Goal: Information Seeking & Learning: Check status

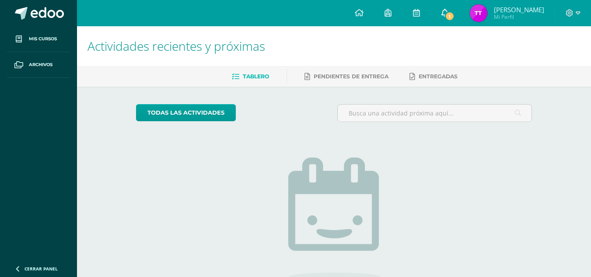
click at [448, 11] on icon at bounding box center [444, 13] width 7 height 8
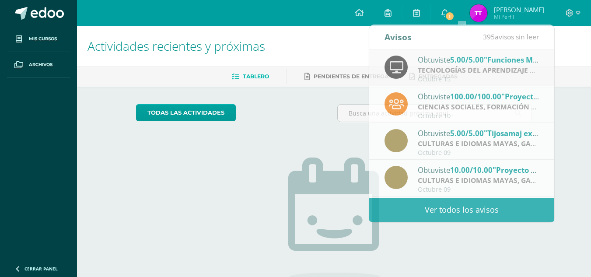
click at [514, 23] on link "Tanya Yisel Mi Perfil" at bounding box center [506, 13] width 95 height 26
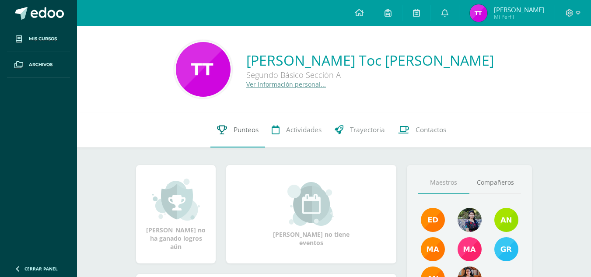
click at [253, 137] on link "Punteos" at bounding box center [237, 129] width 55 height 35
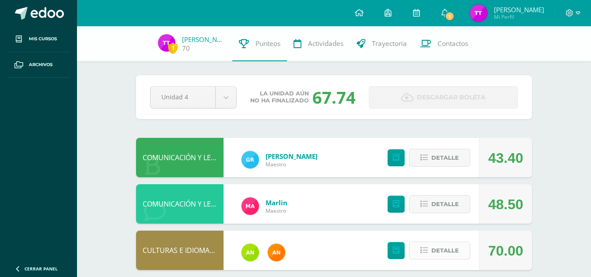
click at [457, 245] on span "Detalle" at bounding box center [445, 250] width 28 height 16
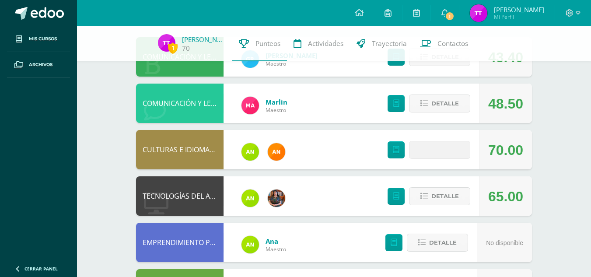
scroll to position [103, 0]
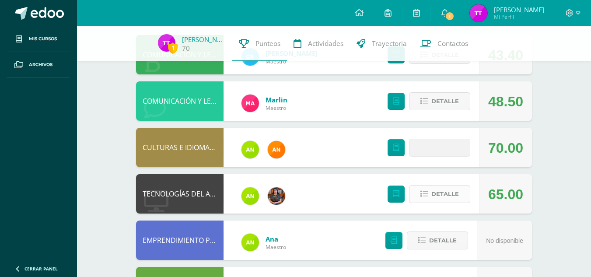
click at [440, 192] on span "Detalle" at bounding box center [445, 194] width 28 height 16
click at [459, 10] on link "1" at bounding box center [445, 13] width 28 height 26
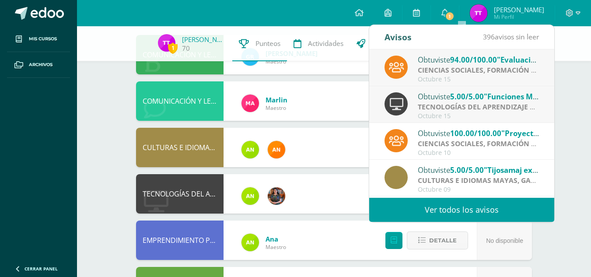
click at [456, 53] on div "Obtuviste 94.00/100.00 "Evaluación final" en CIENCIAS SOCIALES, FORMACIÓN CIUDA…" at bounding box center [461, 67] width 185 height 37
click at [448, 12] on icon at bounding box center [444, 13] width 7 height 8
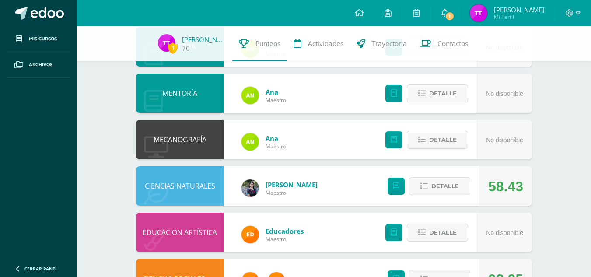
scroll to position [474, 0]
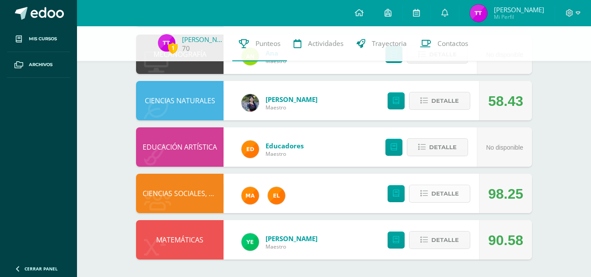
click at [433, 196] on span "Detalle" at bounding box center [445, 193] width 28 height 16
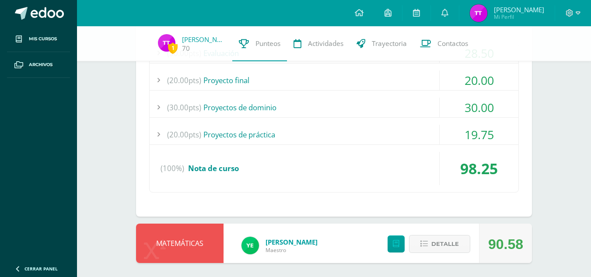
scroll to position [1123, 0]
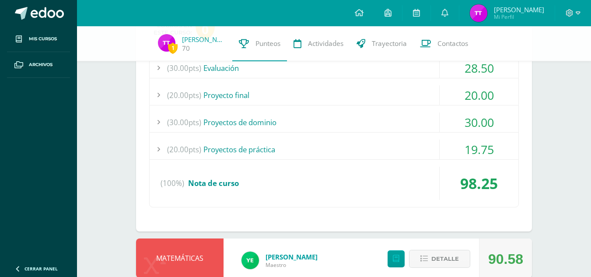
click at [410, 145] on div "(20.00pts) Proyectos de práctica" at bounding box center [334, 150] width 369 height 20
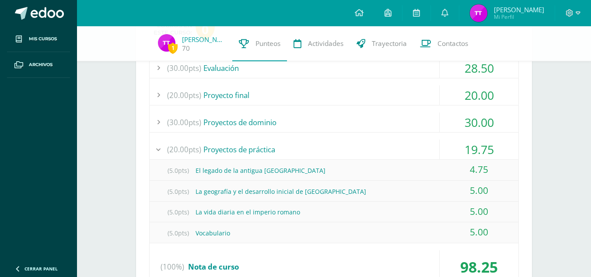
click at [410, 145] on div "(20.00pts) Proyectos de práctica" at bounding box center [334, 150] width 369 height 20
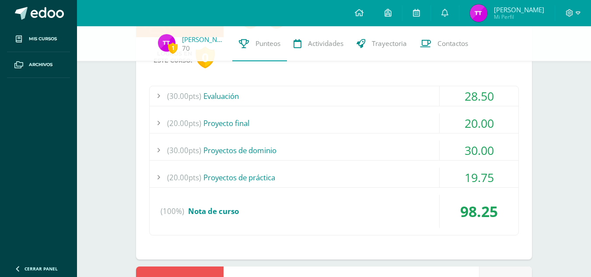
scroll to position [1089, 0]
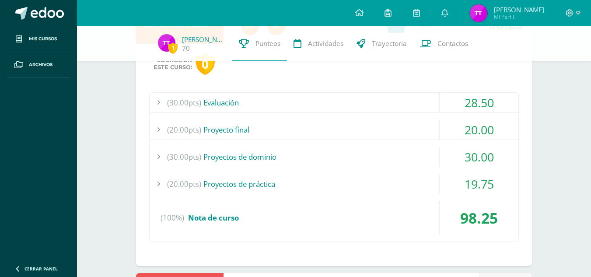
click at [410, 145] on div "(30.00pts) Evaluación 28.50 (15.0pts) Parcial I 14.40 (15.0pts) Evaluación final" at bounding box center [334, 167] width 370 height 150
click at [400, 101] on div "(30.00pts) Evaluación" at bounding box center [334, 103] width 369 height 20
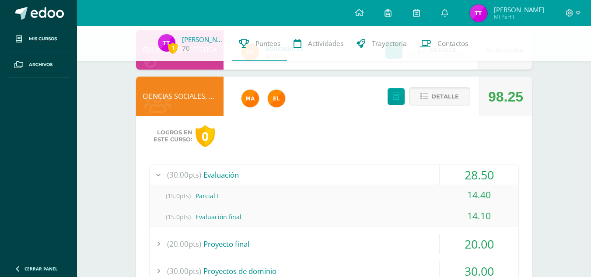
scroll to position [1016, 0]
click at [426, 99] on icon at bounding box center [423, 96] width 7 height 7
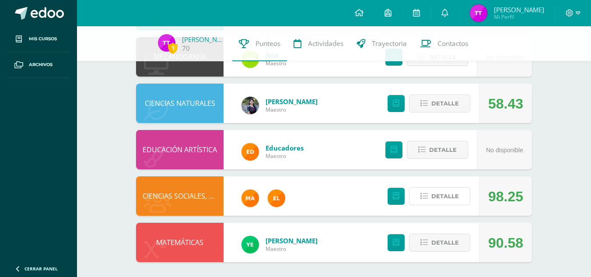
scroll to position [919, 0]
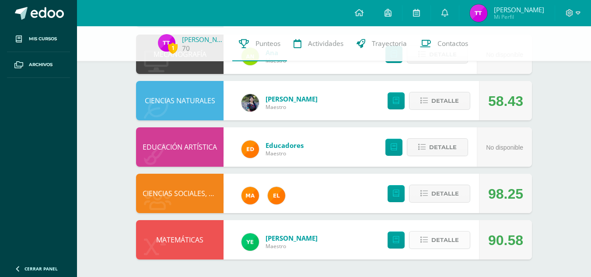
click at [444, 237] on span "Detalle" at bounding box center [445, 240] width 28 height 16
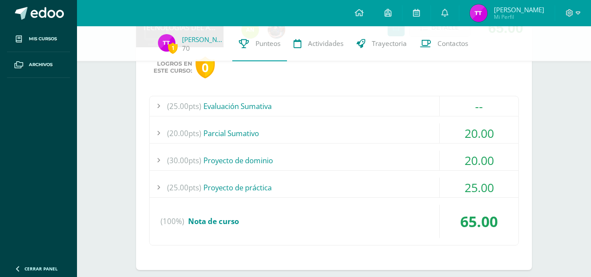
scroll to position [472, 0]
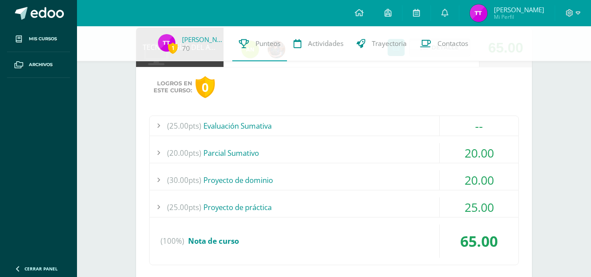
click at [447, 119] on div "--" at bounding box center [479, 126] width 79 height 20
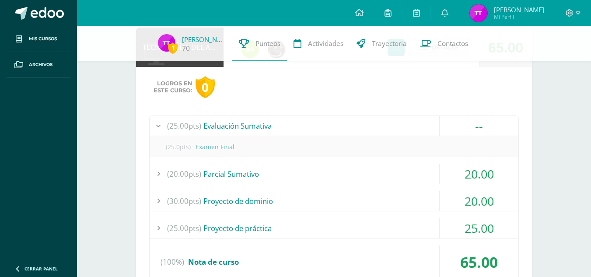
click at [447, 119] on div "--" at bounding box center [479, 126] width 79 height 20
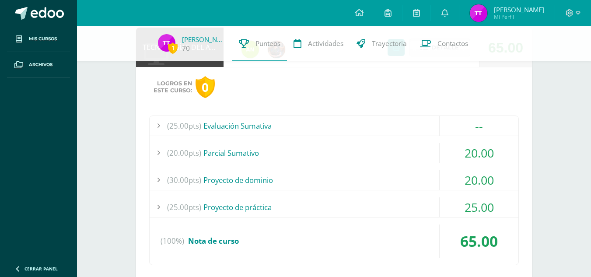
click at [447, 176] on div "20.00" at bounding box center [479, 180] width 79 height 20
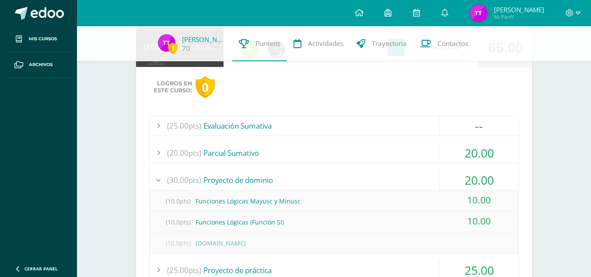
click at [447, 176] on div "20.00" at bounding box center [479, 180] width 79 height 20
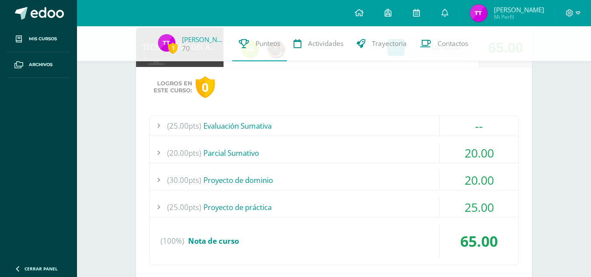
click at [426, 140] on div "(25.00pts) Evaluación Sumativa -- (25.0pts) Examen Final" at bounding box center [334, 190] width 370 height 150
click at [426, 148] on div "(20.00pts) Parcial Sumativo" at bounding box center [334, 153] width 369 height 20
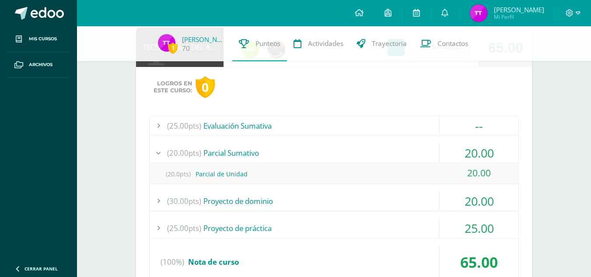
click at [343, 144] on div "(20.00pts) Parcial Sumativo" at bounding box center [334, 153] width 369 height 20
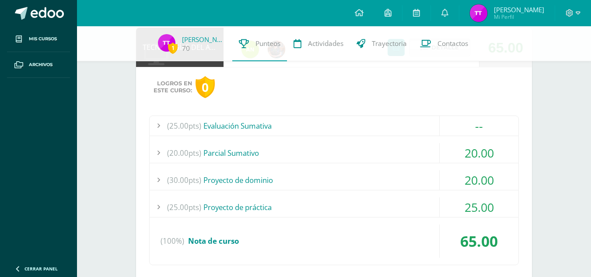
click at [306, 176] on div "(30.00pts) Proyecto de dominio" at bounding box center [334, 180] width 369 height 20
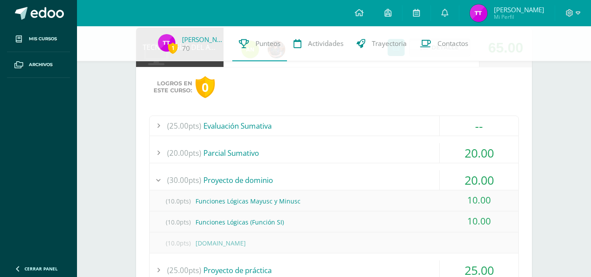
click at [359, 159] on div "(20.00pts) Parcial Sumativo" at bounding box center [334, 153] width 369 height 20
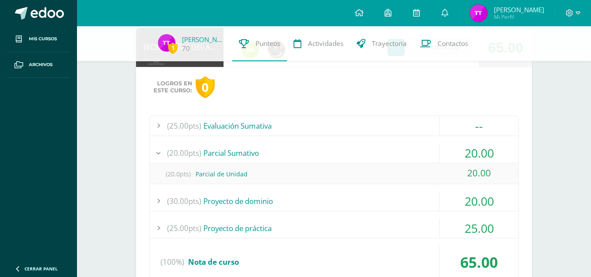
click at [336, 128] on div "(25.00pts) Evaluación Sumativa" at bounding box center [334, 126] width 369 height 20
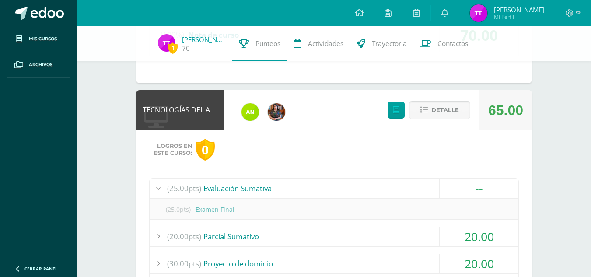
scroll to position [403, 0]
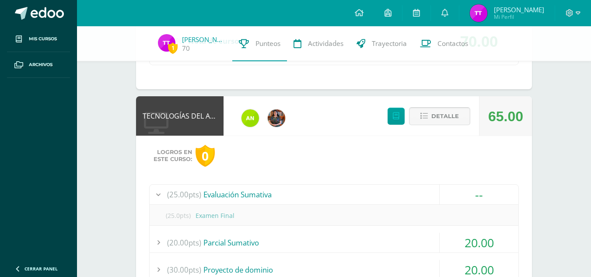
click at [448, 119] on span "Detalle" at bounding box center [445, 116] width 28 height 16
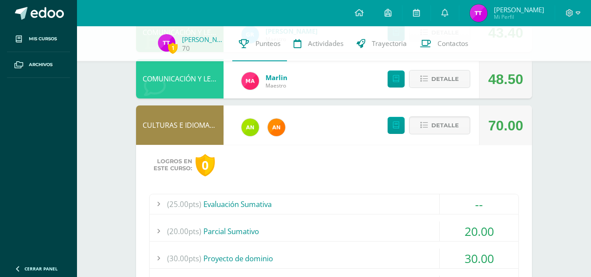
scroll to position [125, 0]
click at [444, 119] on span "Detalle" at bounding box center [445, 126] width 28 height 16
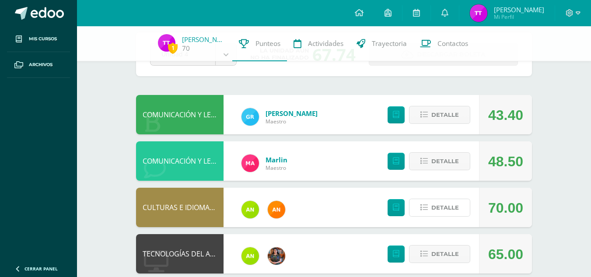
scroll to position [42, 0]
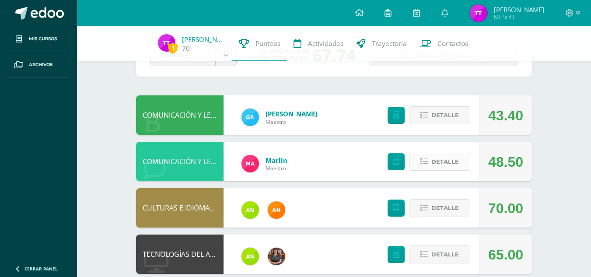
click at [437, 154] on span "Detalle" at bounding box center [445, 162] width 28 height 16
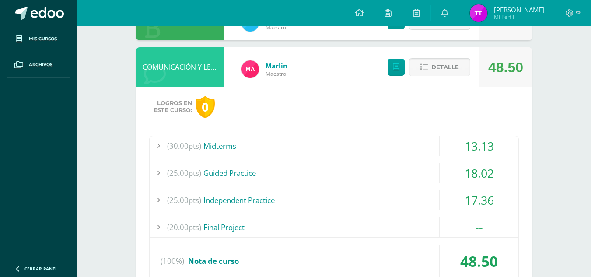
scroll to position [0, 0]
